Goal: Navigation & Orientation: Go to known website

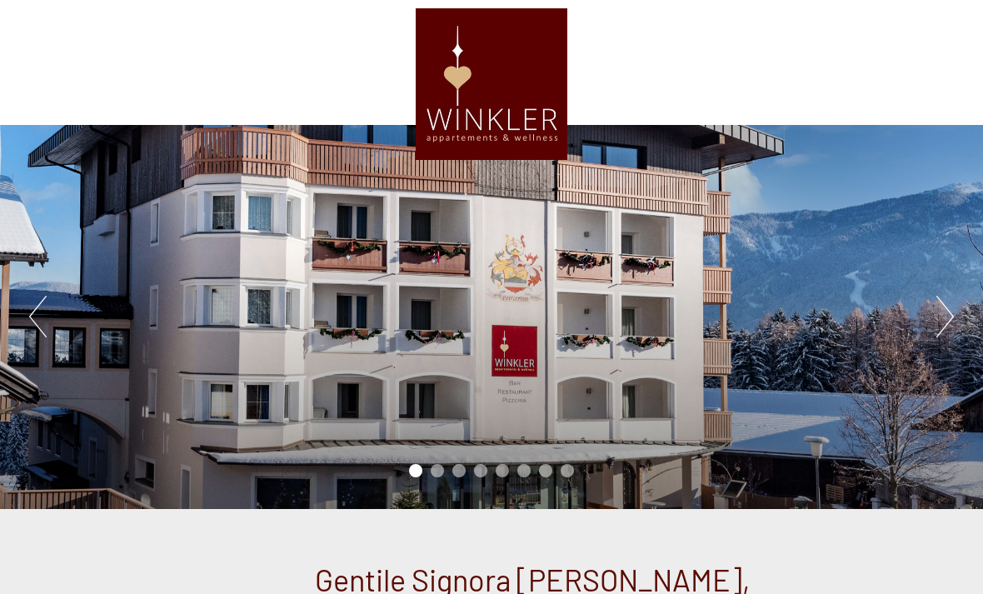
click at [943, 327] on button "Next" at bounding box center [944, 317] width 17 height 42
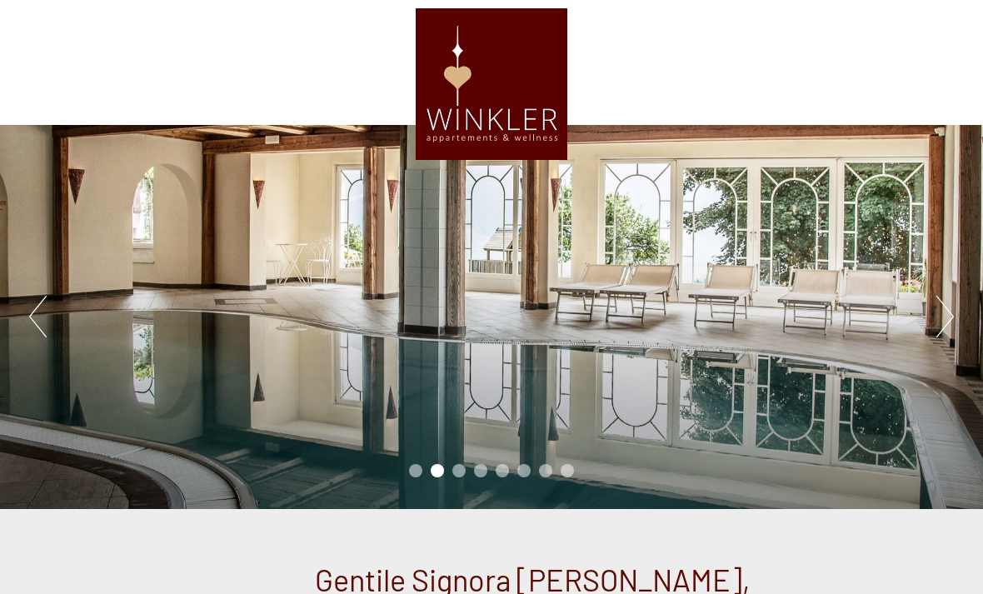
click at [936, 331] on button "Next" at bounding box center [944, 317] width 17 height 42
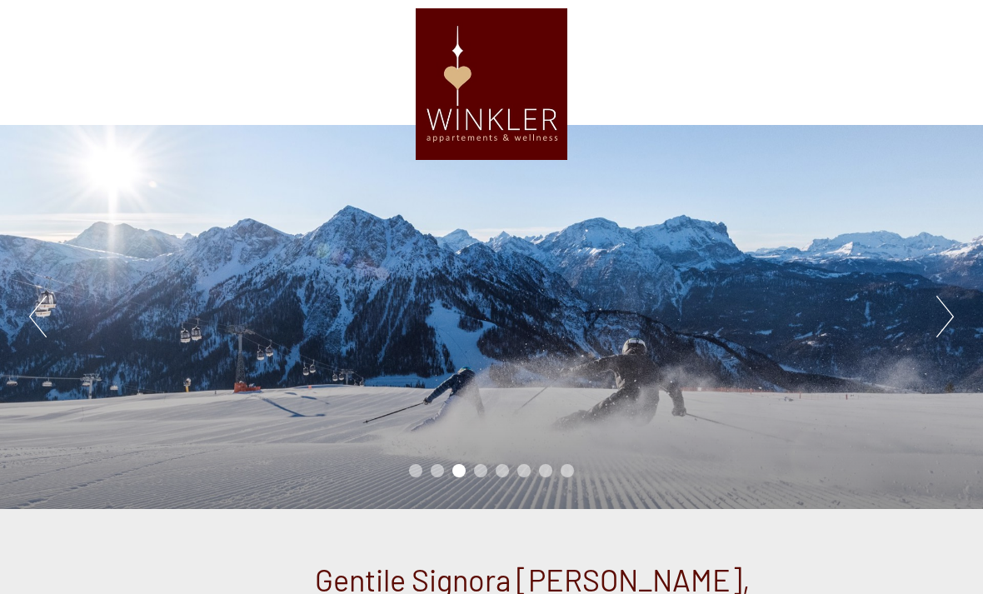
click at [938, 332] on button "Next" at bounding box center [944, 317] width 17 height 42
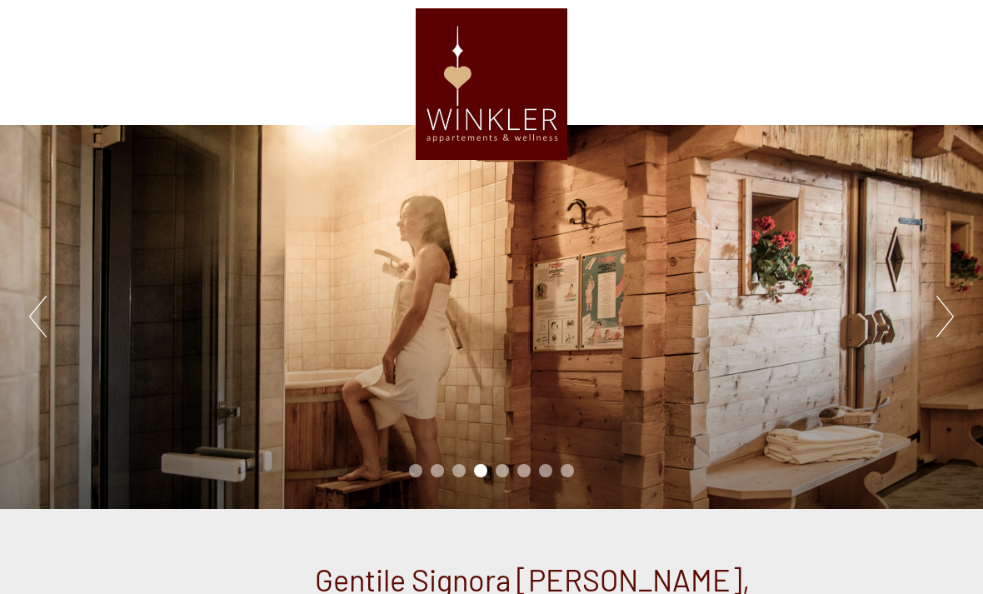
click at [943, 329] on button "Next" at bounding box center [944, 317] width 17 height 42
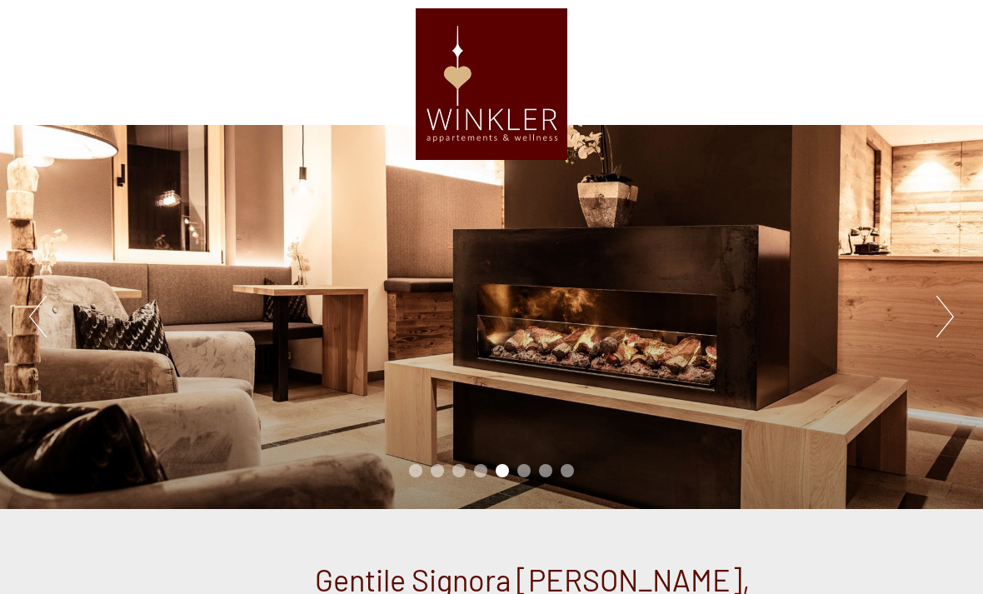
click at [936, 327] on button "Next" at bounding box center [944, 317] width 17 height 42
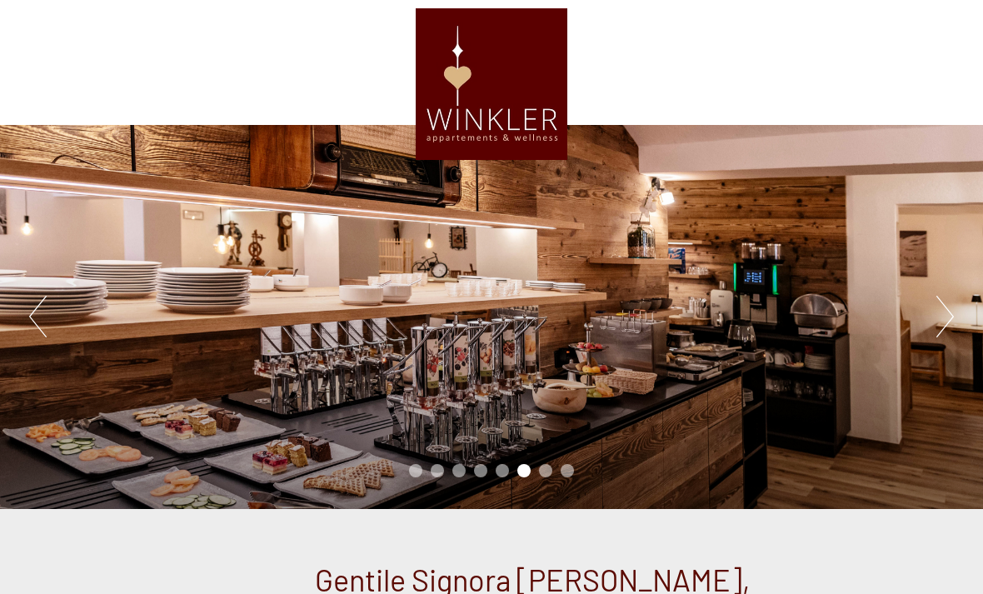
click at [937, 337] on button "Next" at bounding box center [944, 317] width 17 height 42
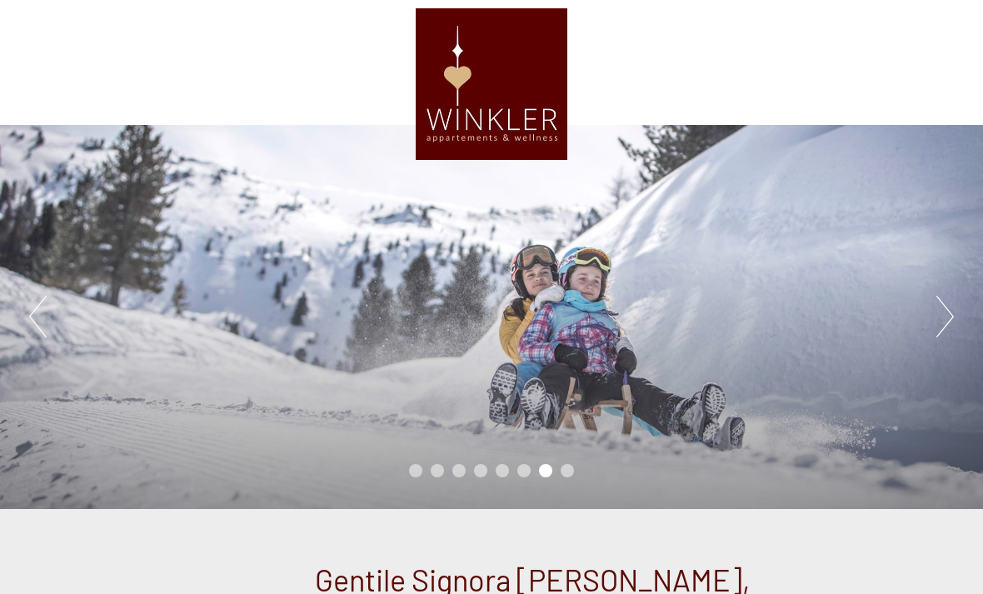
click at [937, 332] on button "Next" at bounding box center [944, 317] width 17 height 42
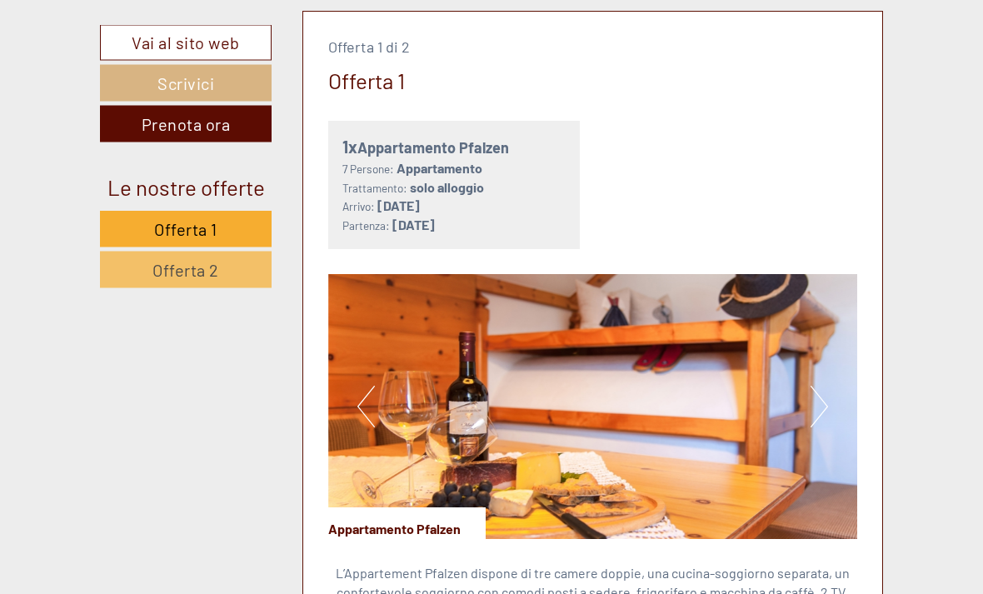
scroll to position [840, 0]
click at [820, 421] on button "Next" at bounding box center [818, 407] width 17 height 42
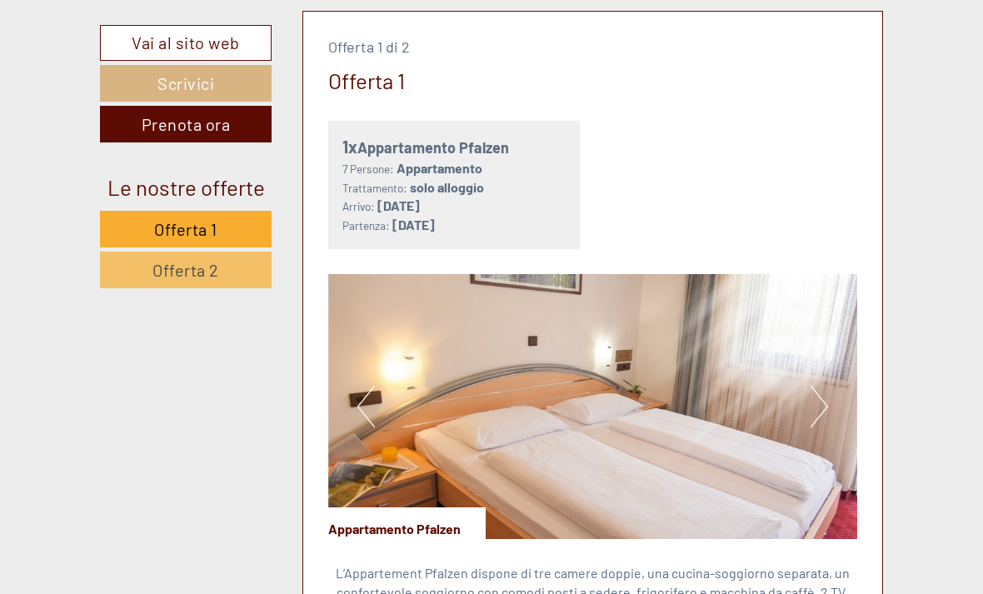
click at [815, 427] on button "Next" at bounding box center [818, 407] width 17 height 42
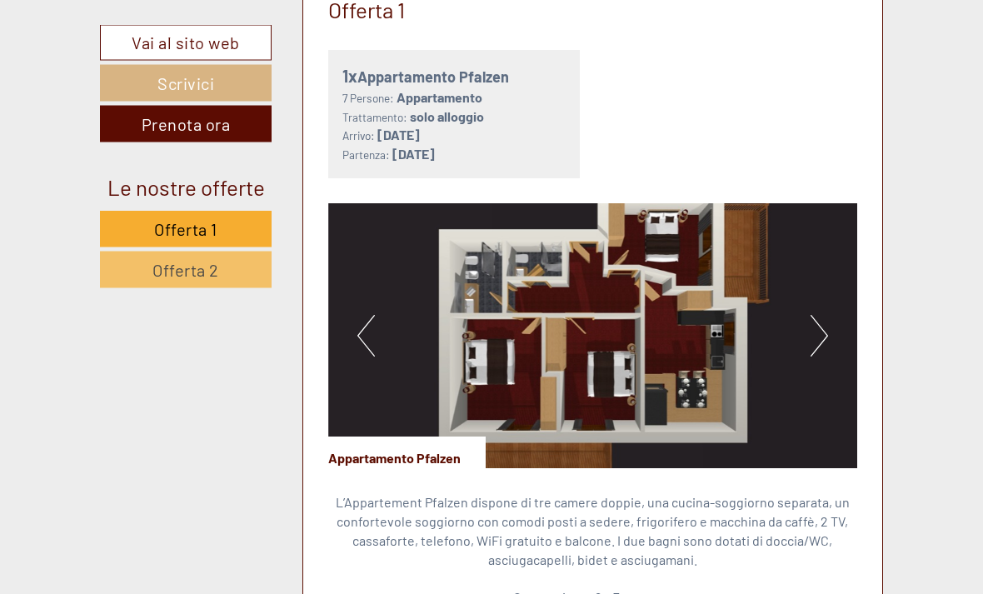
scroll to position [911, 0]
click at [820, 351] on button "Next" at bounding box center [818, 336] width 17 height 42
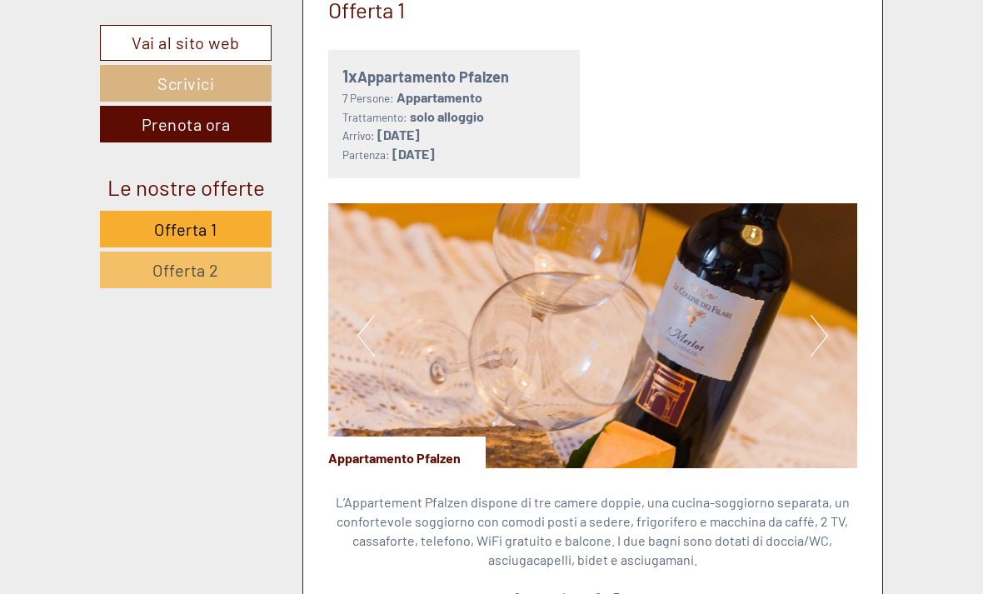
click at [824, 353] on button "Next" at bounding box center [818, 336] width 17 height 42
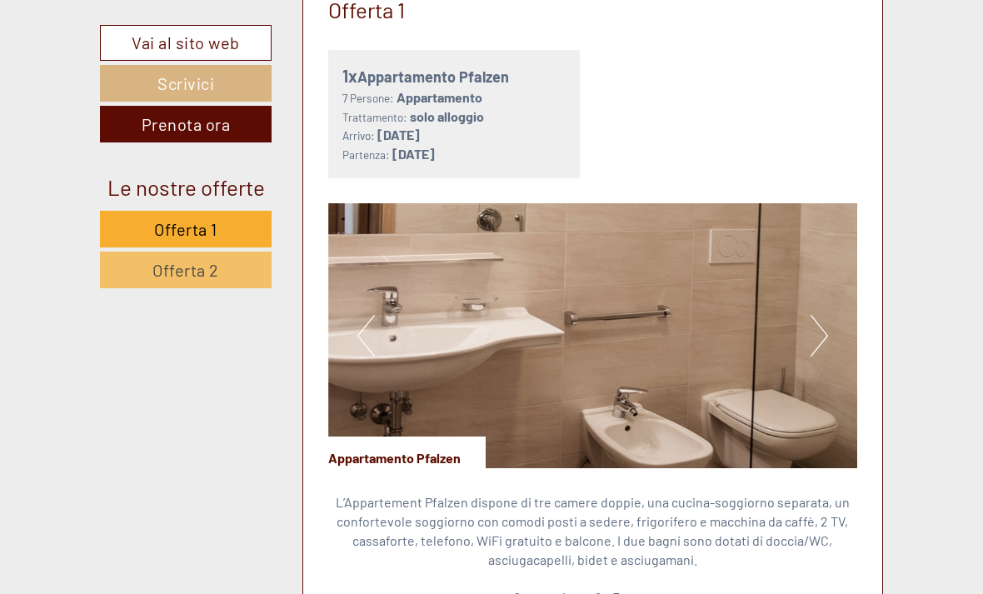
click at [820, 352] on button "Next" at bounding box center [818, 336] width 17 height 42
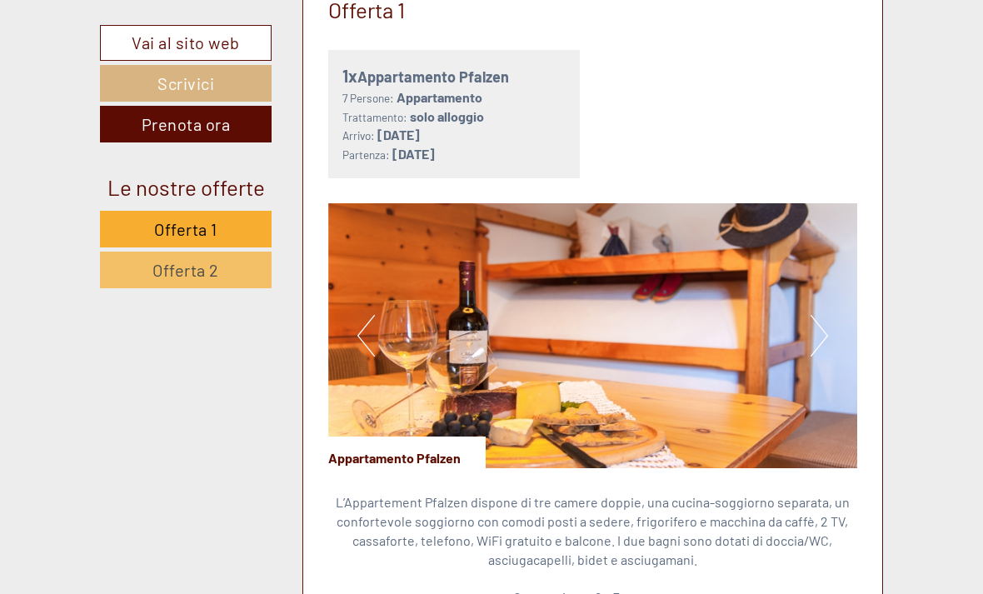
click at [817, 352] on button "Next" at bounding box center [818, 336] width 17 height 42
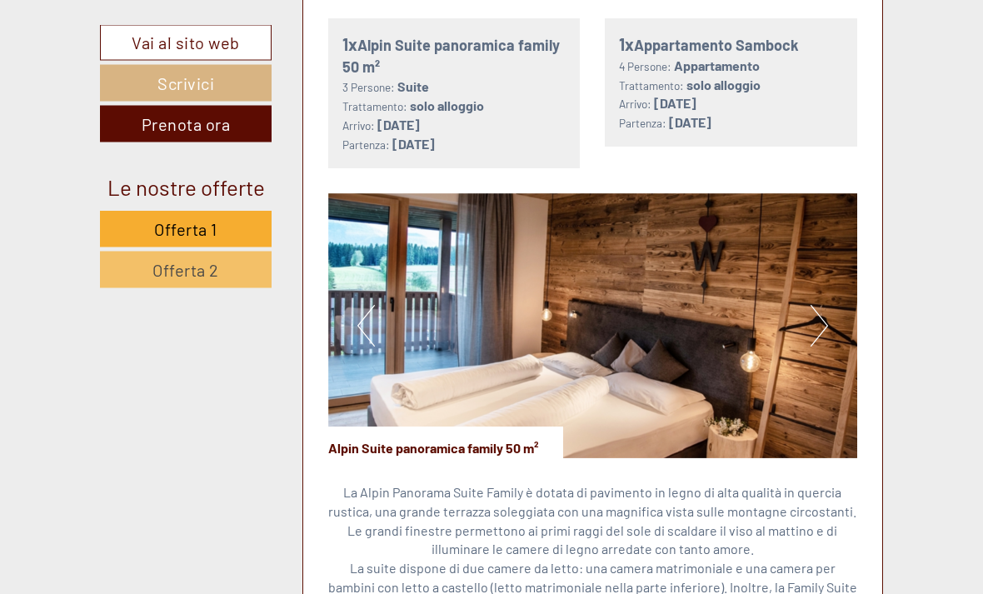
scroll to position [2118, 0]
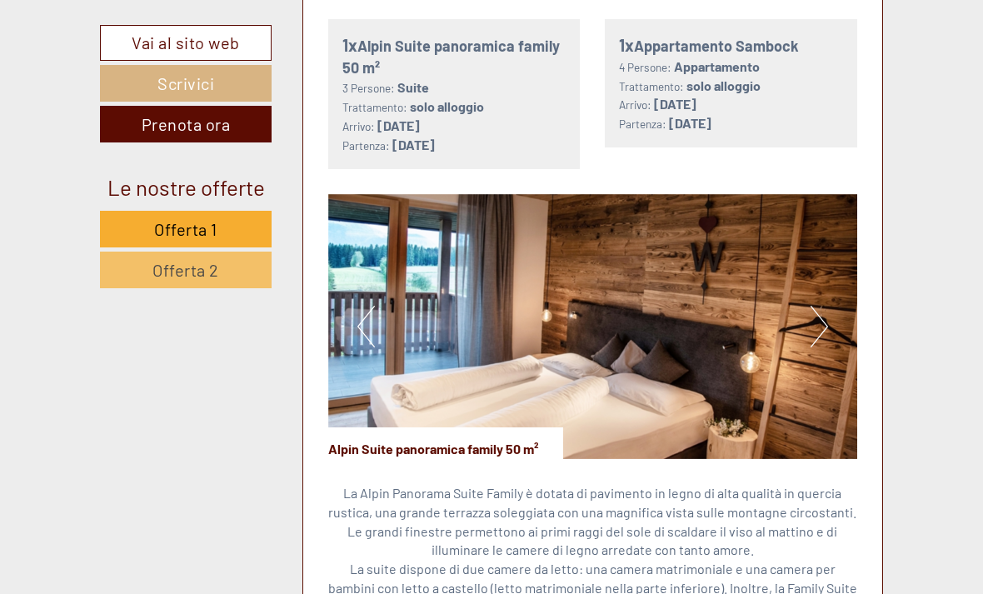
click at [818, 347] on button "Next" at bounding box center [818, 327] width 17 height 42
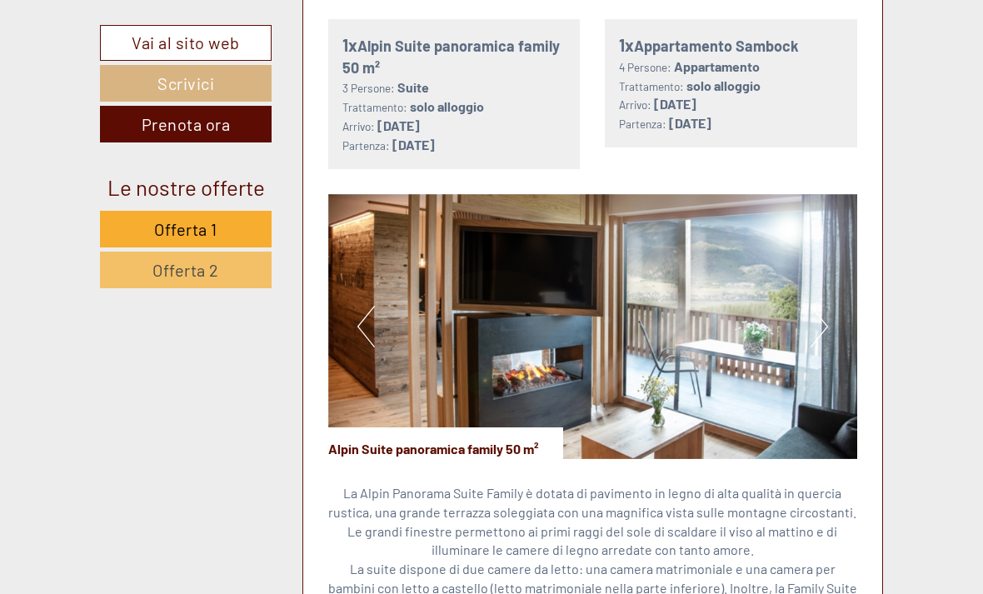
click at [823, 347] on button "Next" at bounding box center [818, 327] width 17 height 42
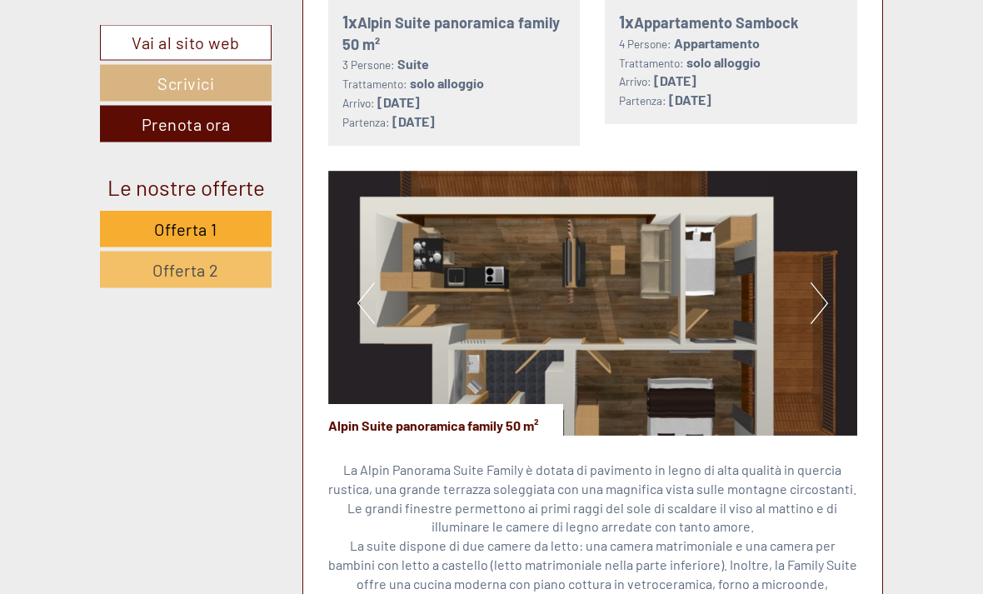
scroll to position [2141, 0]
click at [691, 339] on img at bounding box center [593, 303] width 530 height 265
click at [826, 319] on button "Next" at bounding box center [818, 303] width 17 height 42
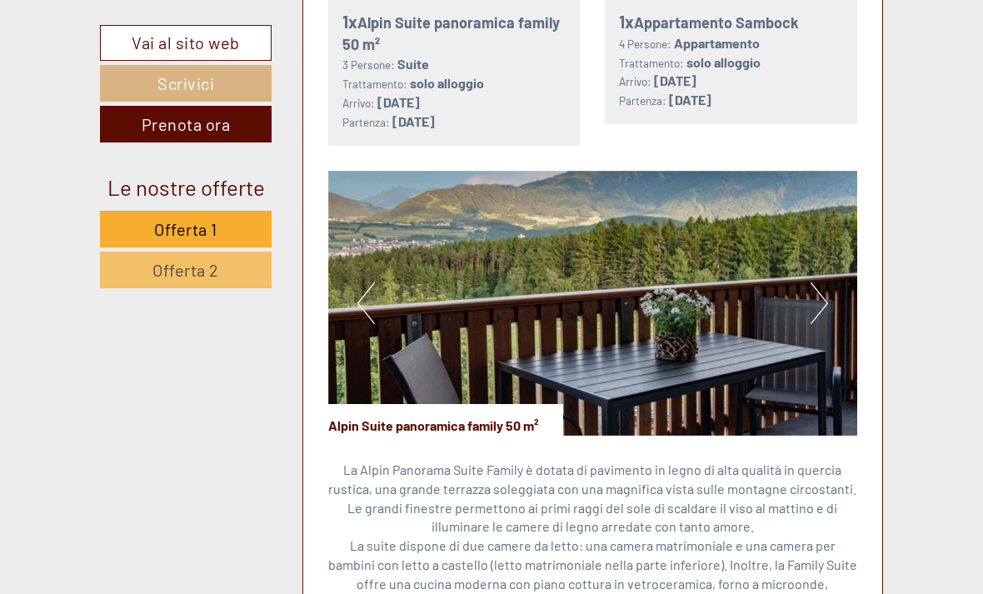
click at [824, 319] on button "Next" at bounding box center [818, 303] width 17 height 42
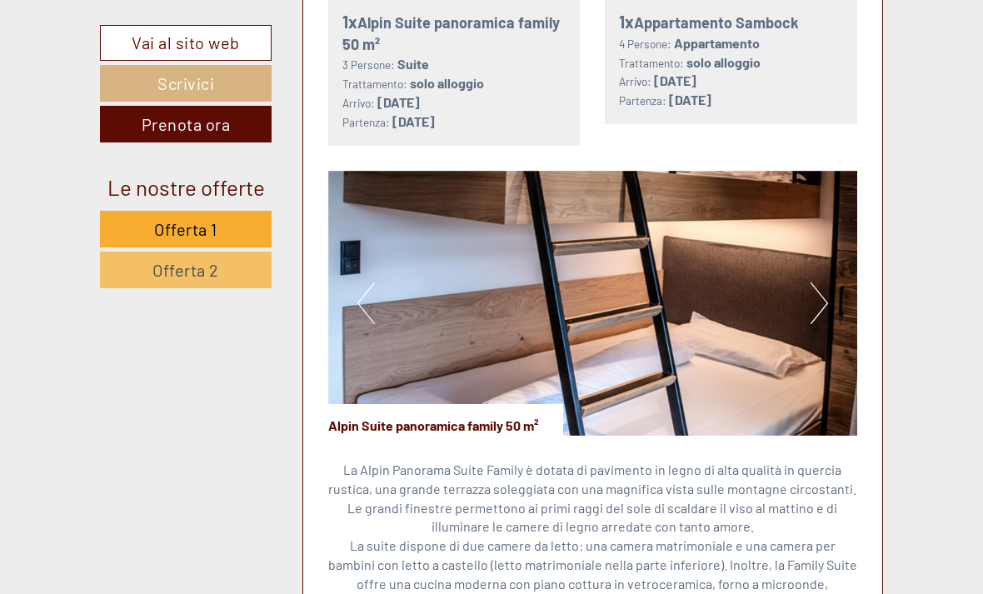
click at [819, 322] on button "Next" at bounding box center [818, 303] width 17 height 42
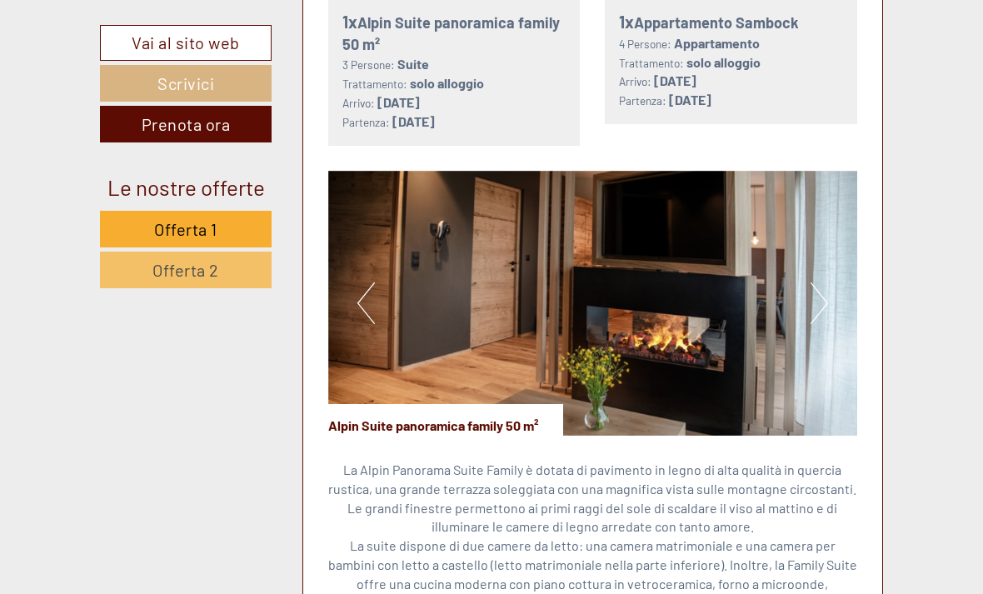
click at [821, 319] on button "Next" at bounding box center [818, 303] width 17 height 42
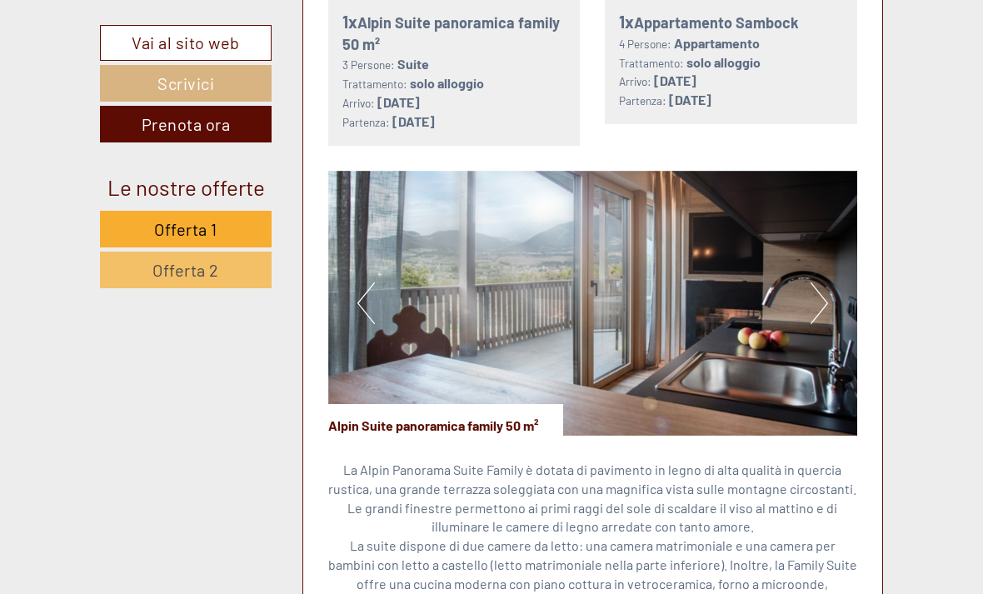
click at [823, 321] on button "Next" at bounding box center [818, 303] width 17 height 42
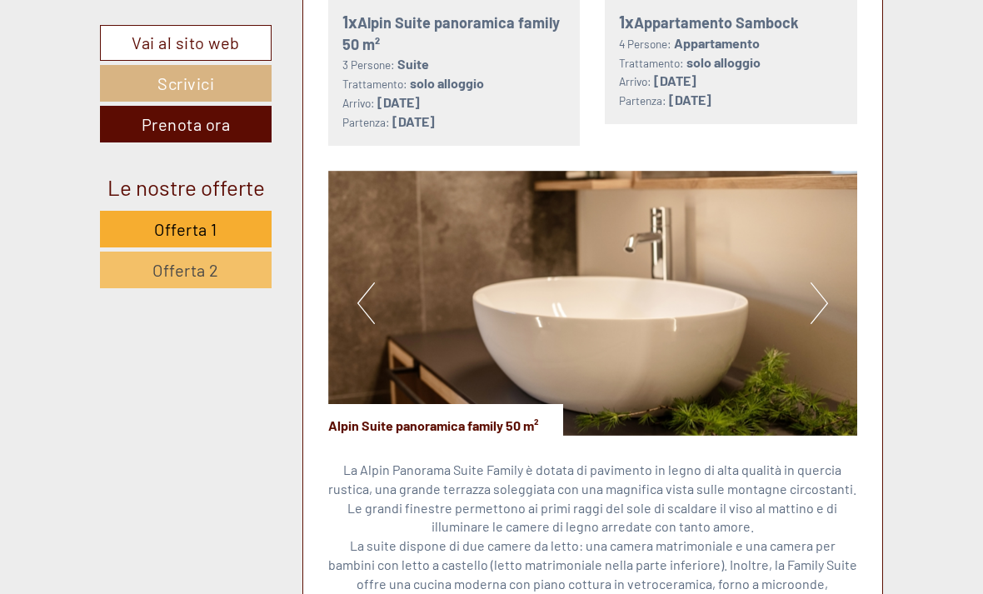
click at [821, 324] on button "Next" at bounding box center [818, 303] width 17 height 42
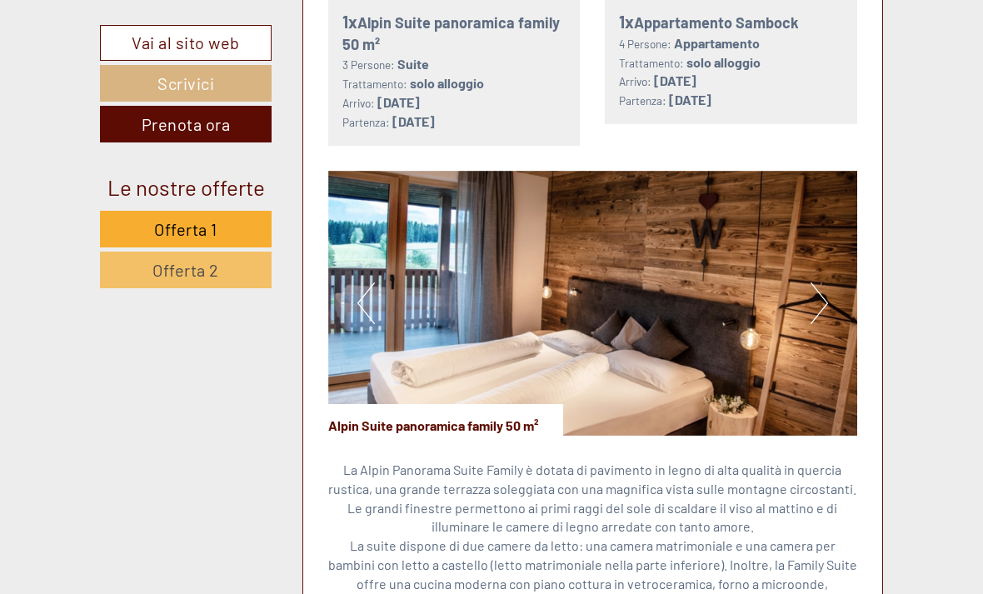
click at [820, 324] on button "Next" at bounding box center [818, 303] width 17 height 42
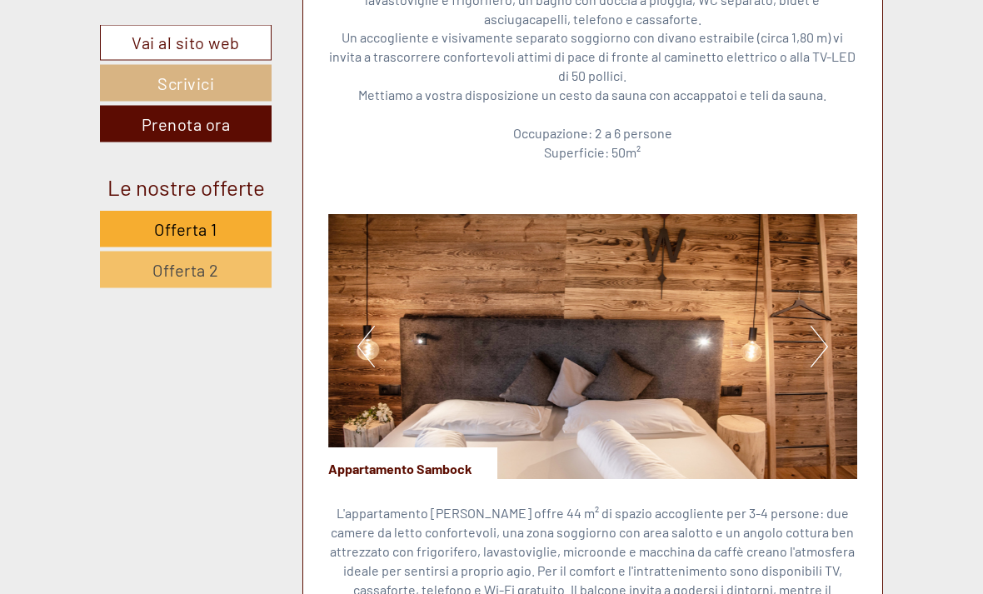
scroll to position [2744, 0]
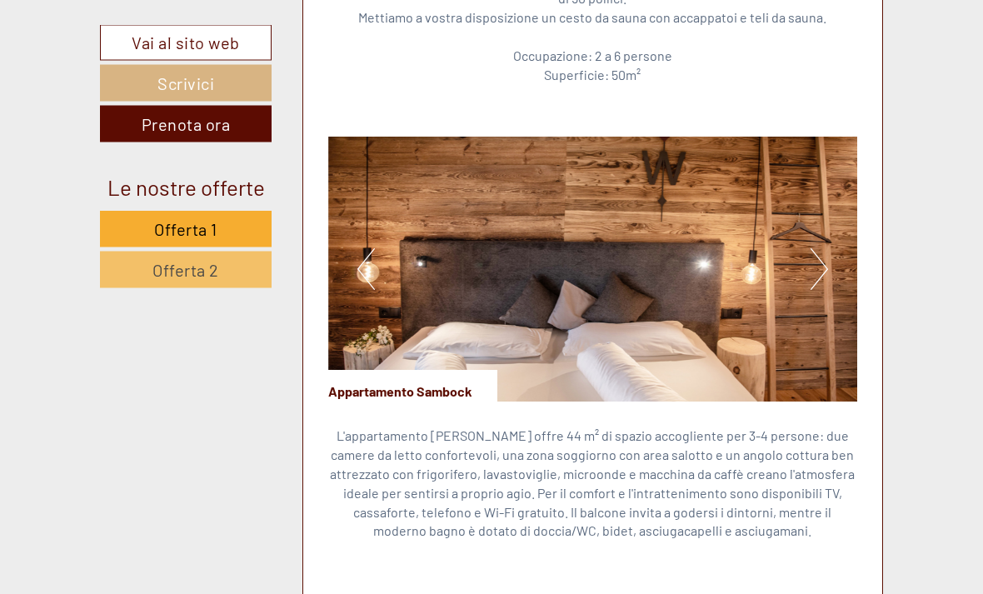
click at [819, 281] on button "Next" at bounding box center [818, 270] width 17 height 42
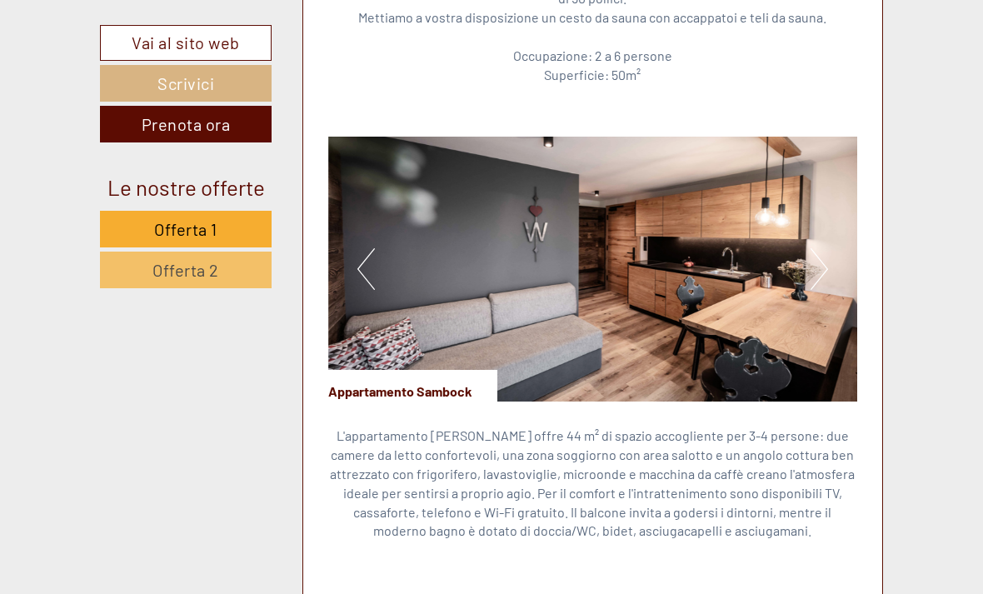
click at [819, 277] on button "Next" at bounding box center [818, 269] width 17 height 42
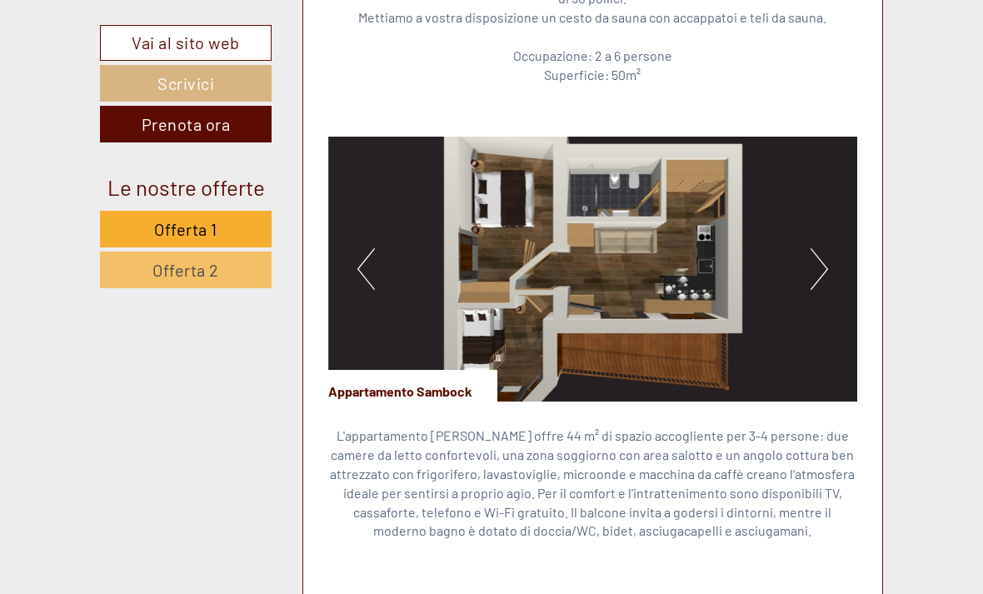
click at [815, 276] on button "Next" at bounding box center [818, 269] width 17 height 42
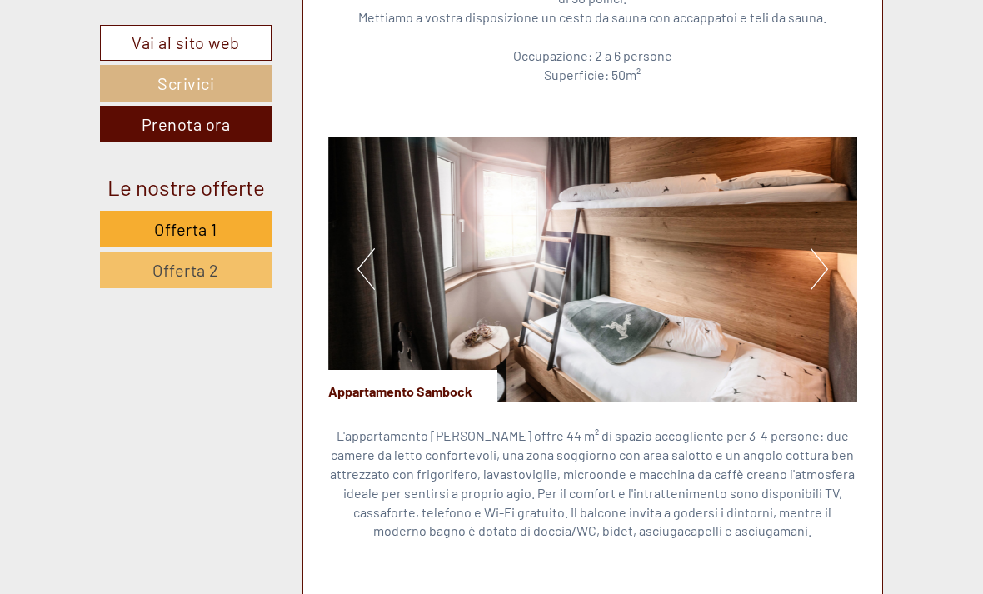
click at [824, 286] on button "Next" at bounding box center [818, 269] width 17 height 42
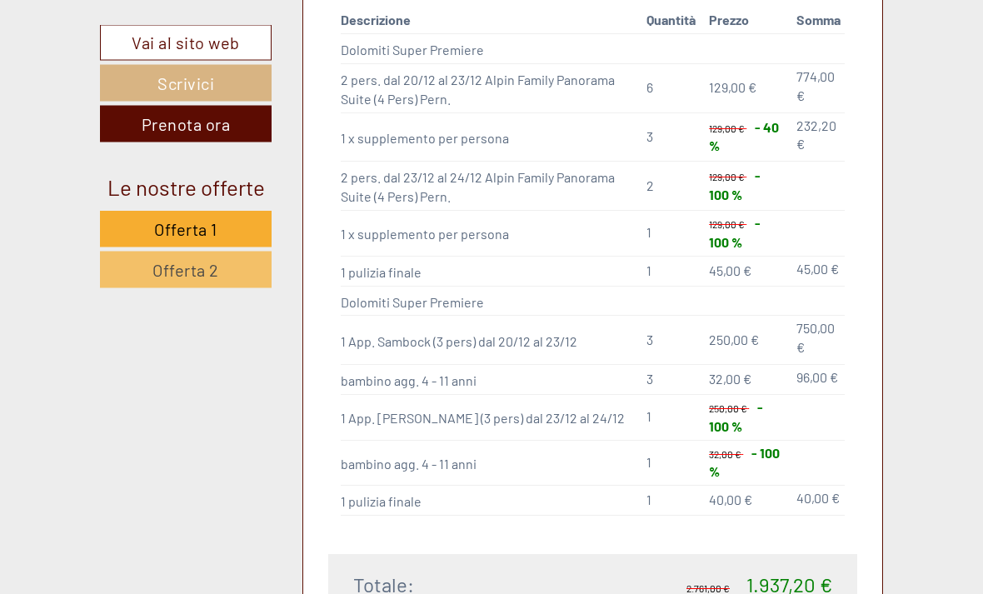
scroll to position [3427, 0]
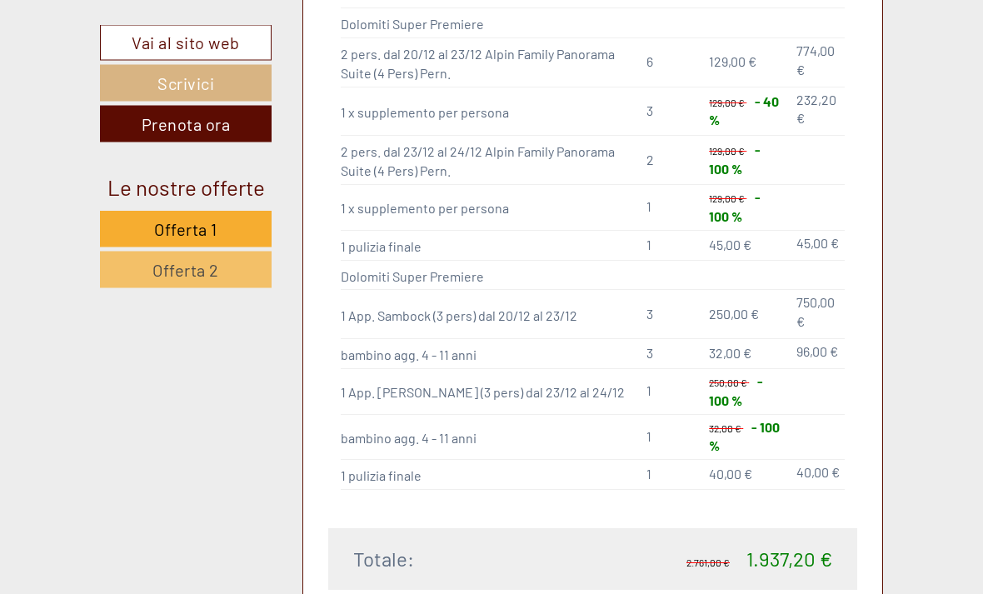
click at [207, 41] on link "Vai al sito web" at bounding box center [186, 43] width 172 height 36
